Goal: Check status: Check status

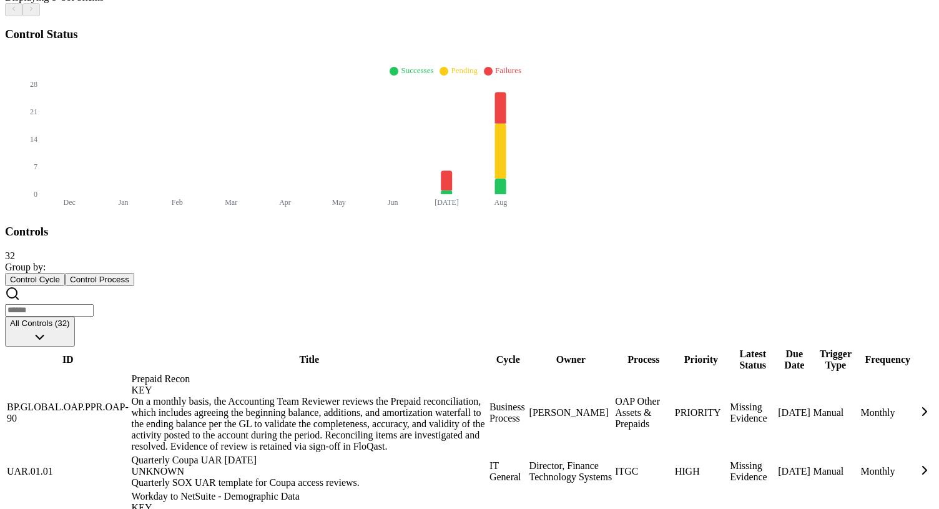
scroll to position [478, 0]
click at [488, 373] on td "Prepaid Recon KEY On a monthly basis, the Accounting Team Reviewer reviews the …" at bounding box center [309, 413] width 356 height 80
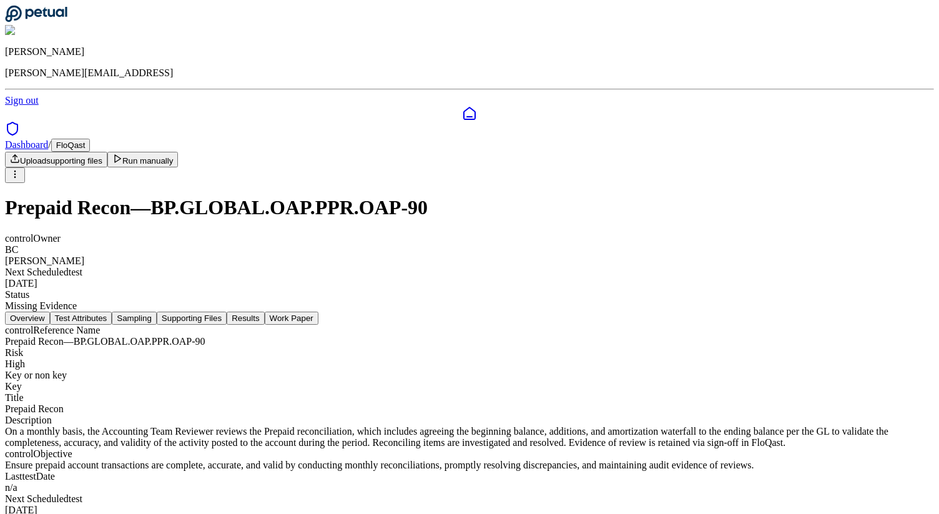
scroll to position [169, 0]
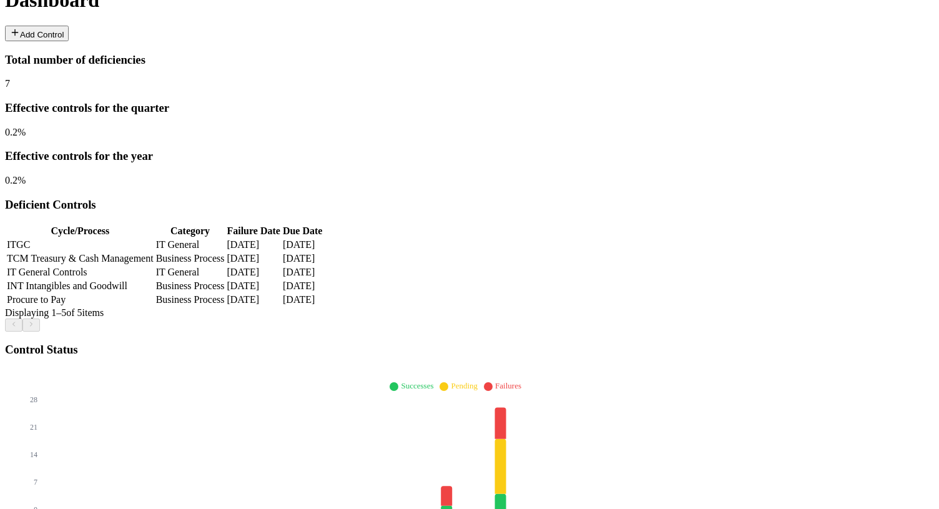
scroll to position [160, 0]
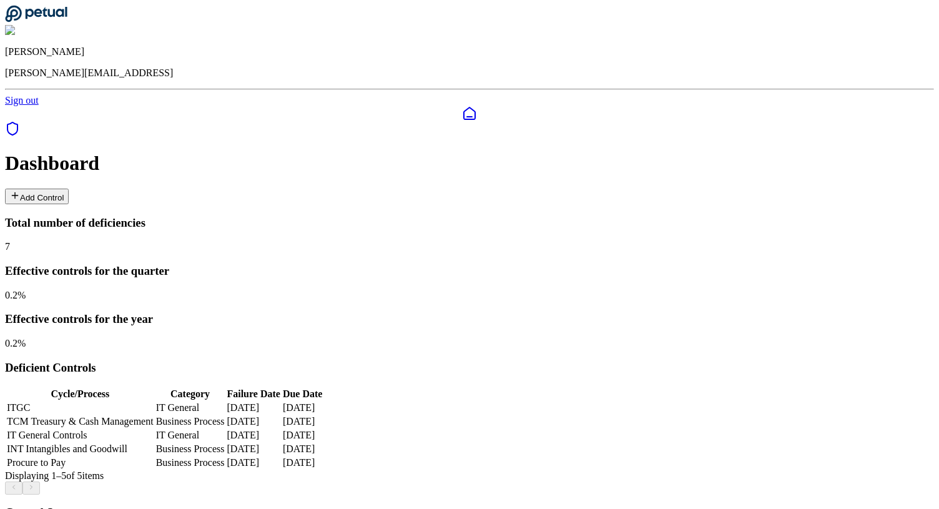
scroll to position [160, 0]
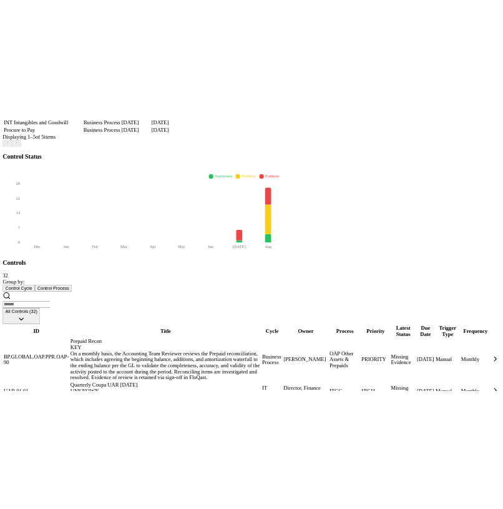
scroll to position [446, 0]
